Goal: Task Accomplishment & Management: Manage account settings

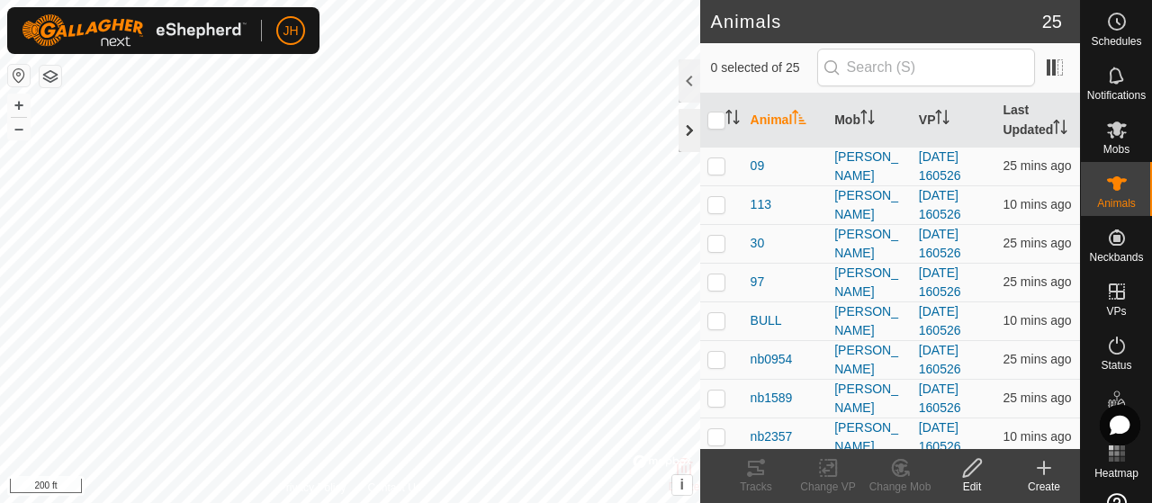
click at [689, 131] on div at bounding box center [690, 130] width 22 height 43
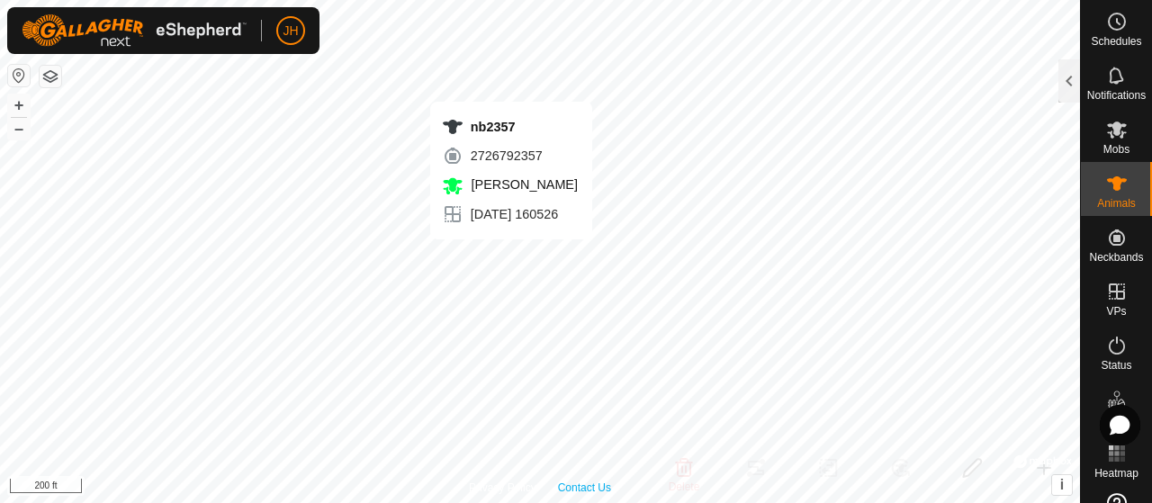
checkbox input "true"
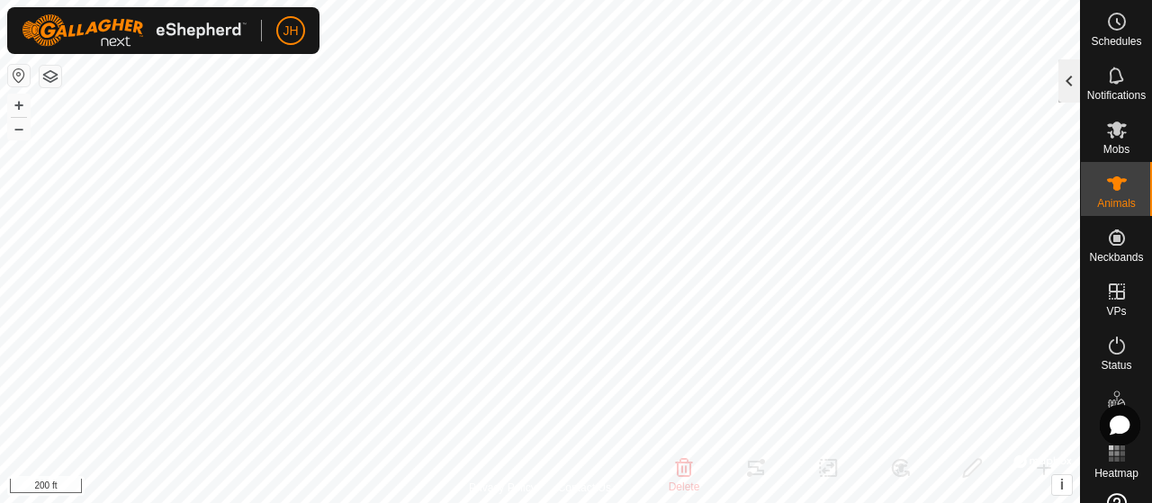
click at [1064, 78] on div at bounding box center [1070, 80] width 22 height 43
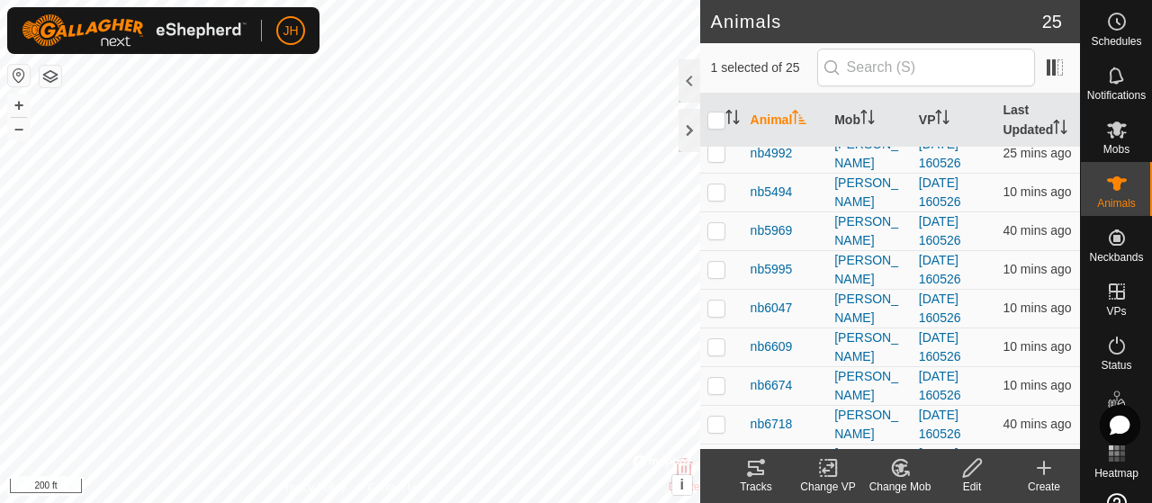
scroll to position [540, 0]
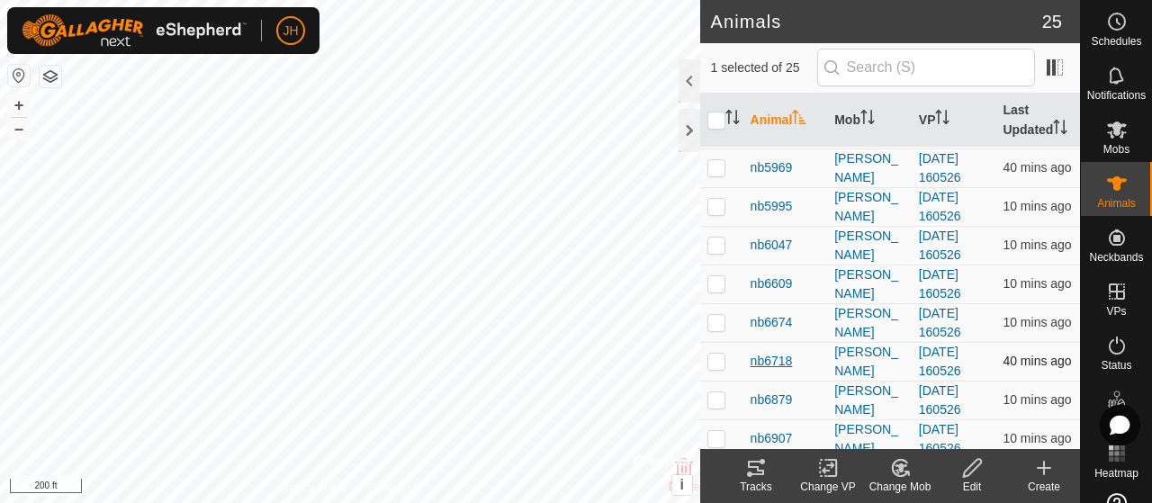
click at [785, 371] on span "nb6718" at bounding box center [772, 361] width 42 height 19
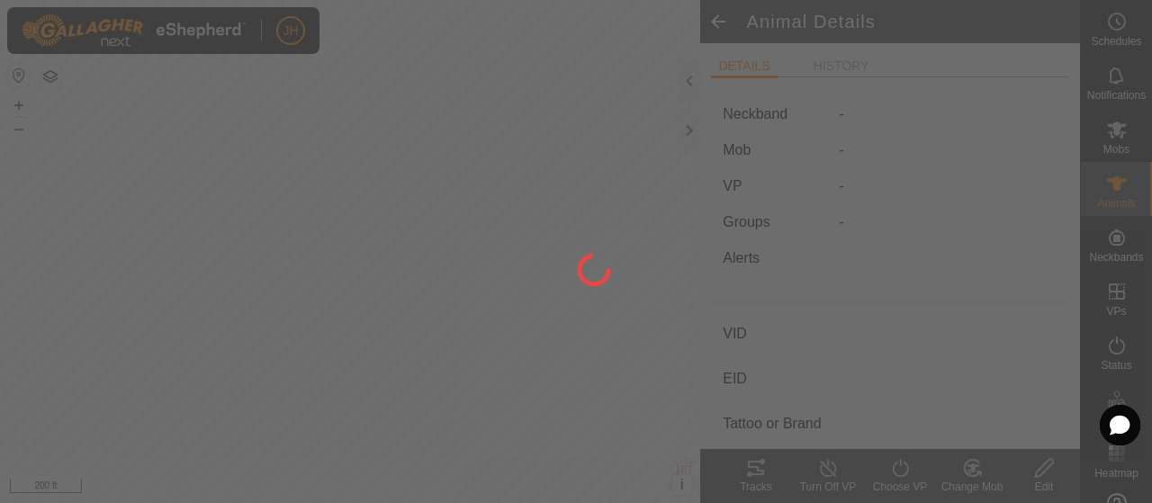
type input "nb6718"
type input "-"
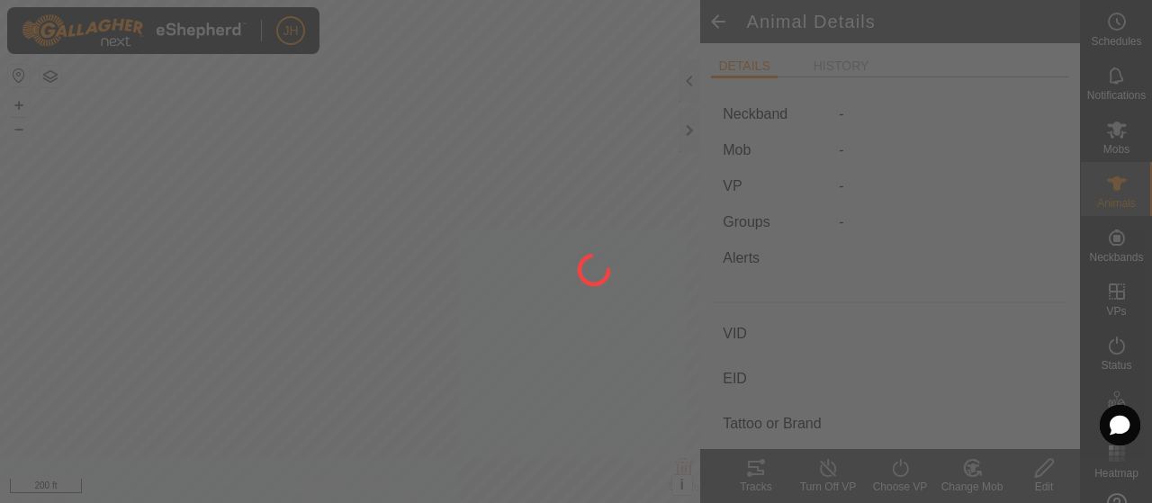
type input "0 kg"
type input "-"
